Goal: Task Accomplishment & Management: Use online tool/utility

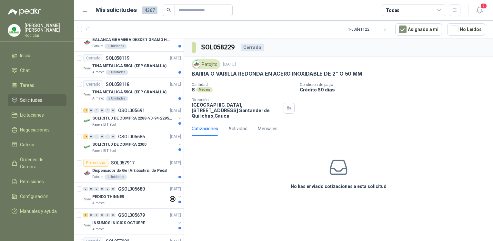
scroll to position [290, 0]
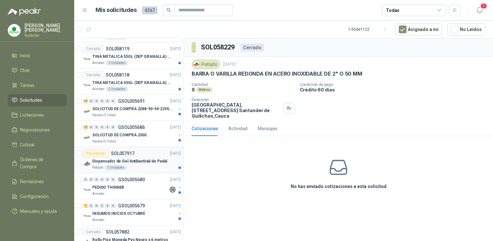
click at [129, 155] on div "Por cotizar SOL057917" at bounding box center [108, 153] width 51 height 8
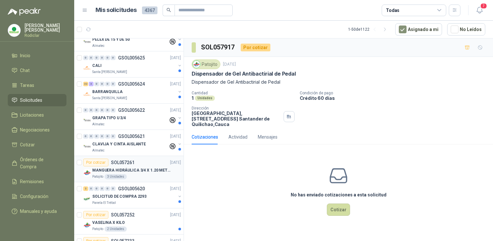
scroll to position [710, 0]
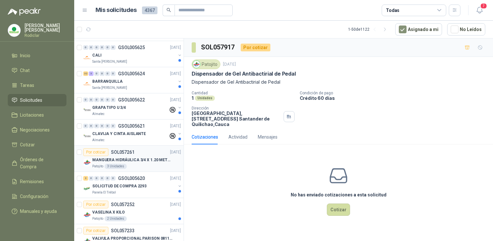
click at [135, 161] on div "MANGUERA HIDRÁULICA 3/4 X 1.20 METROS DE LONGITUD HR-HR-ACOPLADA" at bounding box center [136, 160] width 89 height 8
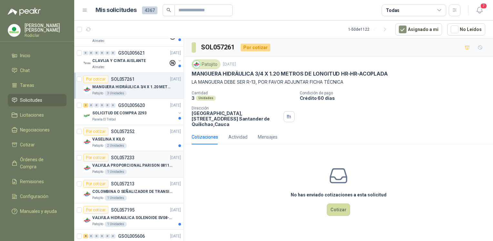
scroll to position [807, 0]
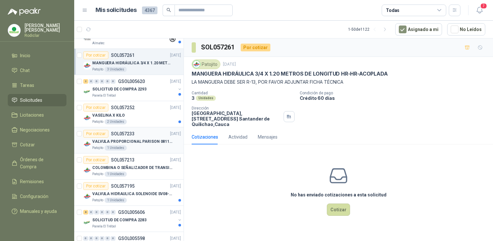
click at [152, 141] on p "VALVULA PROPORCIONAL PARISON 0811404612 / 4WRPEH6C4 REXROTH" at bounding box center [132, 141] width 80 height 6
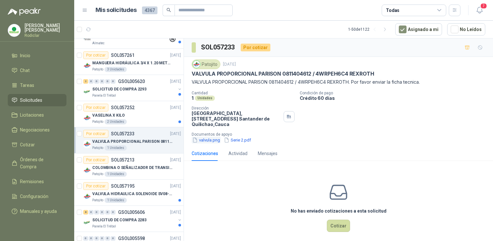
click at [207, 139] on button "valvula.png" at bounding box center [206, 139] width 29 height 7
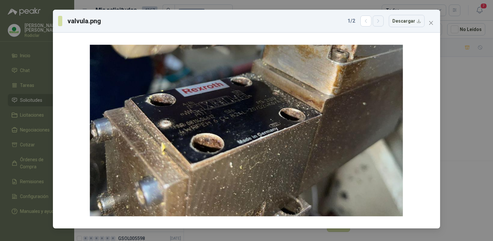
click at [379, 21] on icon "button" at bounding box center [378, 20] width 2 height 3
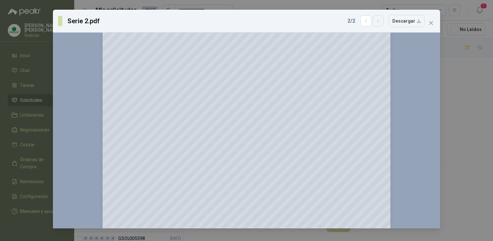
scroll to position [161, 0]
click at [413, 26] on button "Descargar" at bounding box center [407, 21] width 36 height 12
click at [427, 20] on button "Close" at bounding box center [431, 23] width 10 height 10
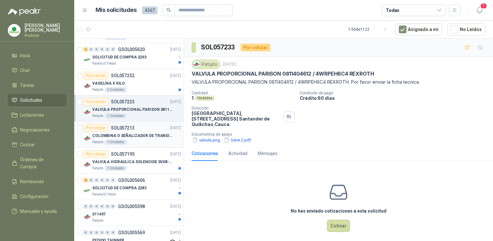
scroll to position [839, 0]
click at [130, 158] on p "VALVULA HIDRAULICA SOLENOIDE SV08-20 REF : SV08-3B-N-24DC-DG NORMALMENTE CERRADA" at bounding box center [132, 161] width 80 height 6
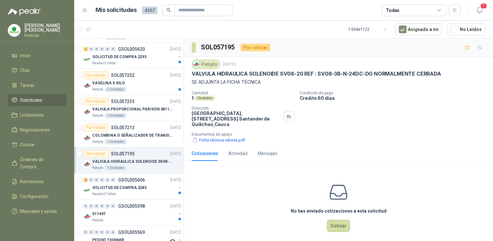
scroll to position [871, 0]
